Goal: Transaction & Acquisition: Purchase product/service

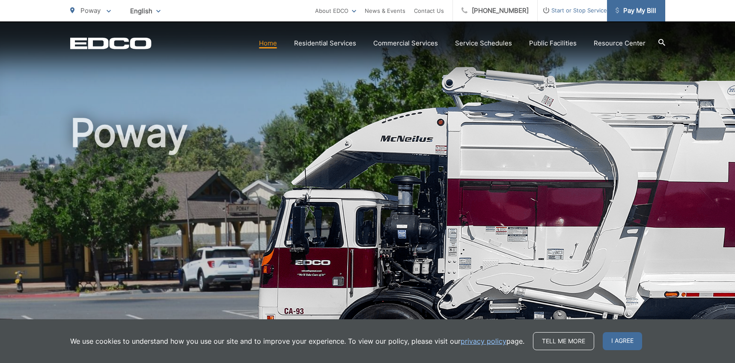
click at [631, 11] on span "Pay My Bill" at bounding box center [636, 11] width 41 height 10
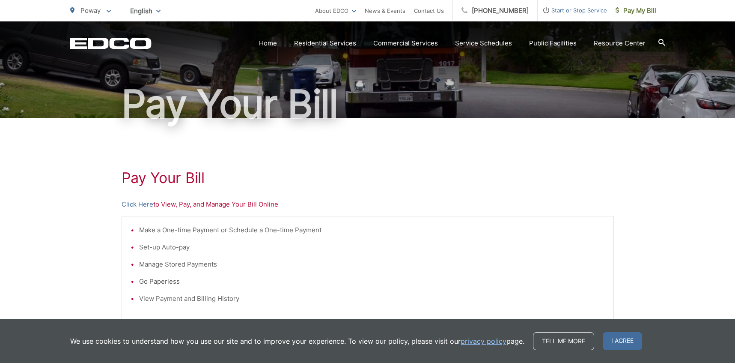
scroll to position [246, 0]
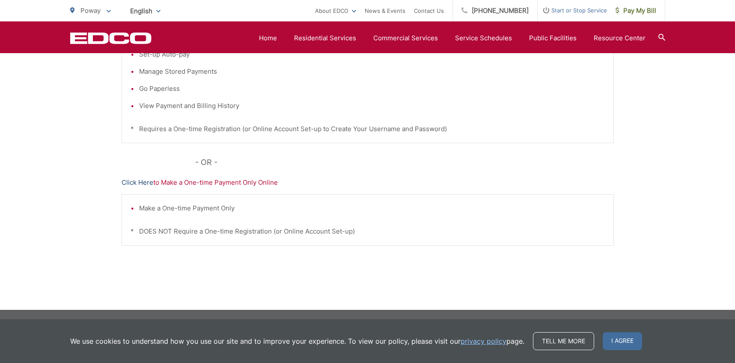
click at [133, 183] on link "Click Here" at bounding box center [138, 182] width 32 height 10
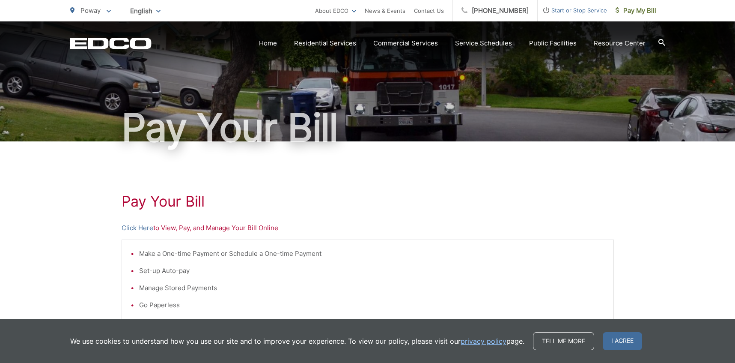
scroll to position [0, 0]
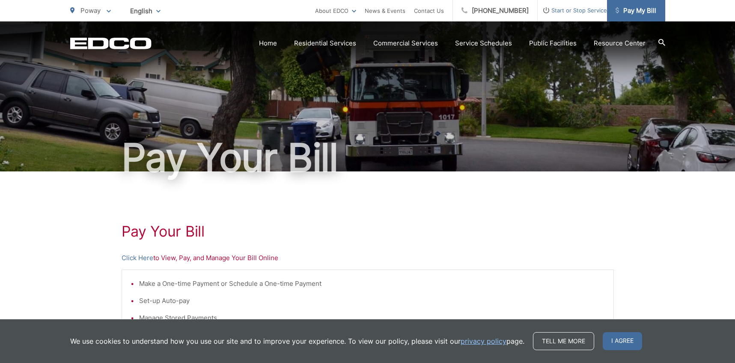
click at [643, 8] on span "Pay My Bill" at bounding box center [636, 11] width 41 height 10
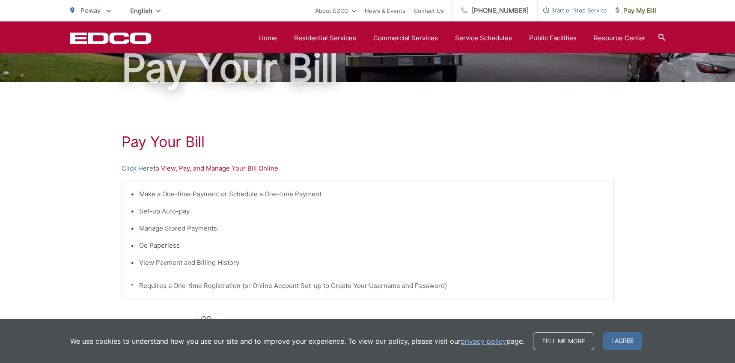
scroll to position [75, 0]
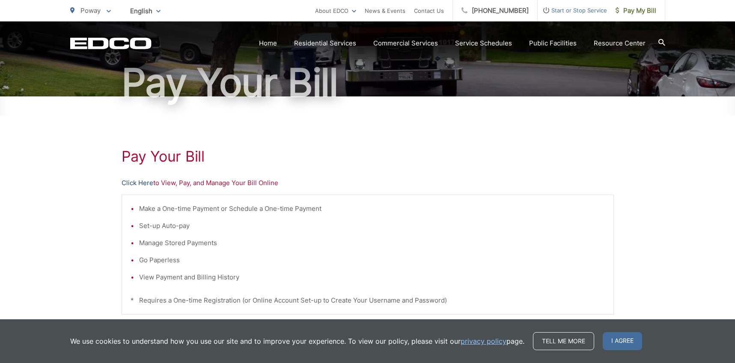
click at [139, 183] on link "Click Here" at bounding box center [138, 183] width 32 height 10
click at [135, 184] on link "Click Here" at bounding box center [138, 183] width 32 height 10
